Goal: Transaction & Acquisition: Purchase product/service

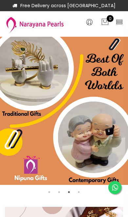
click at [118, 20] on icon at bounding box center [119, 22] width 8 height 8
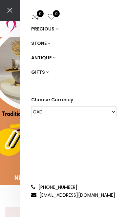
click at [56, 29] on icon at bounding box center [56, 29] width 3 height 5
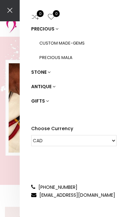
click at [54, 88] on icon at bounding box center [53, 86] width 3 height 5
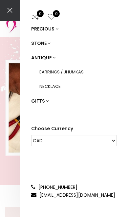
click at [51, 45] on link "STONE" at bounding box center [73, 43] width 85 height 14
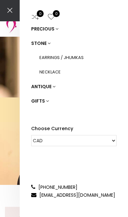
click at [49, 100] on link "GIFTS" at bounding box center [73, 101] width 85 height 14
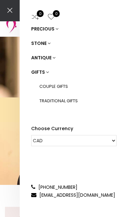
click at [11, 93] on div "0 0 PRECIOUS STONE ANTIQUE GIFTS COUPLE GIFTS TRADITIONAL GIFTS Choose Currency…" at bounding box center [64, 108] width 128 height 217
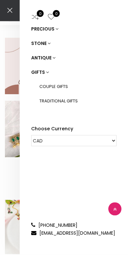
scroll to position [133, 0]
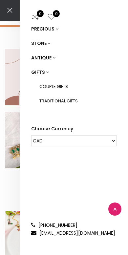
click at [105, 145] on select "CAD HKD GBP IDR INR JPY MYR USD MXN AUD" at bounding box center [73, 140] width 85 height 11
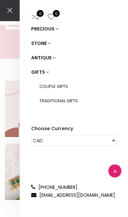
scroll to position [101, 0]
click at [16, 11] on icon at bounding box center [9, 10] width 13 height 13
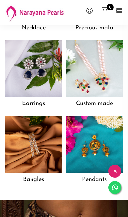
scroll to position [398, 0]
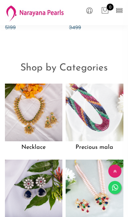
click at [120, 13] on icon at bounding box center [119, 11] width 8 height 8
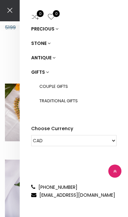
click at [64, 84] on link "COUPLE GIFTS" at bounding box center [77, 86] width 77 height 14
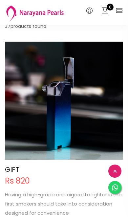
scroll to position [42, 0]
